Goal: Browse casually

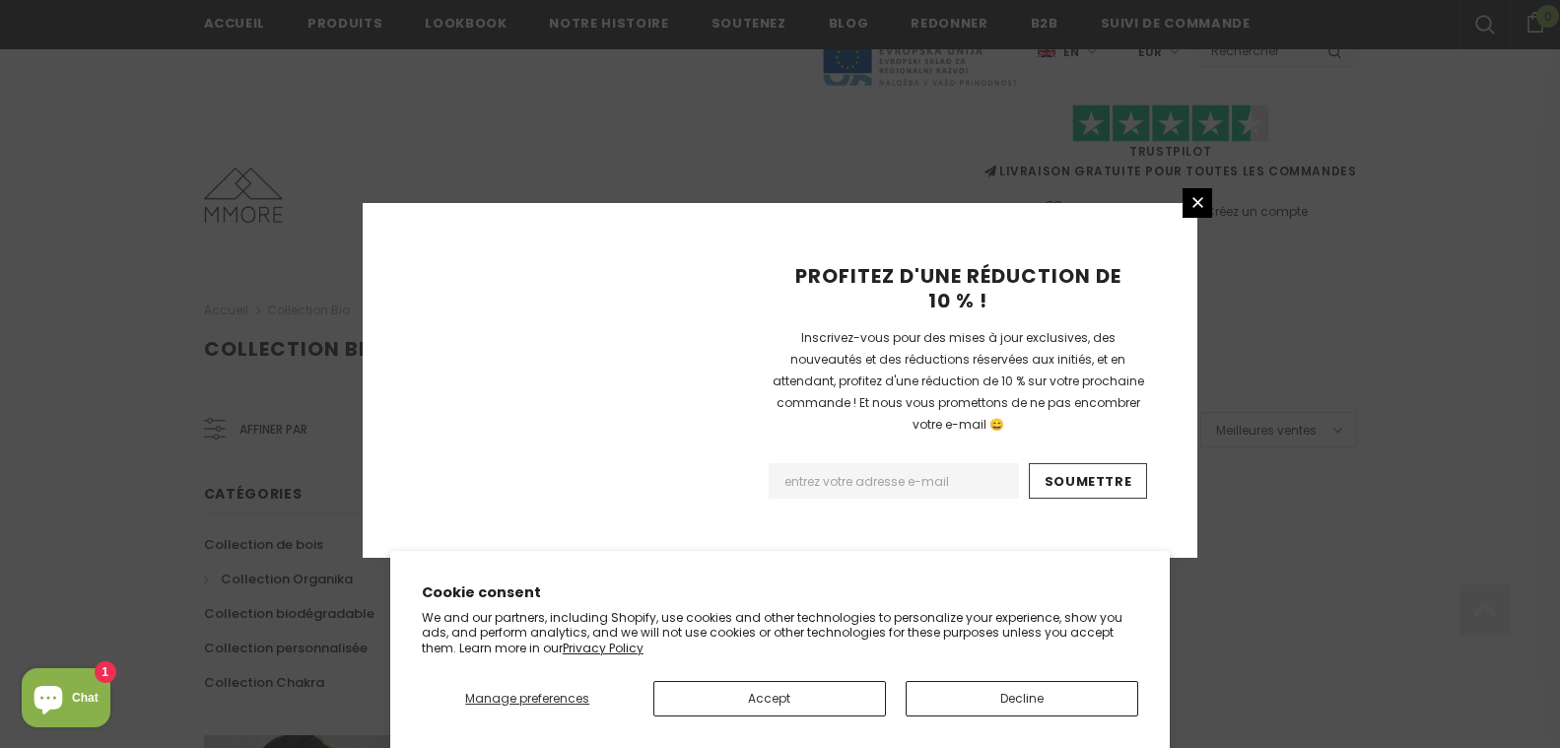
scroll to position [1320, 0]
